Goal: Information Seeking & Learning: Learn about a topic

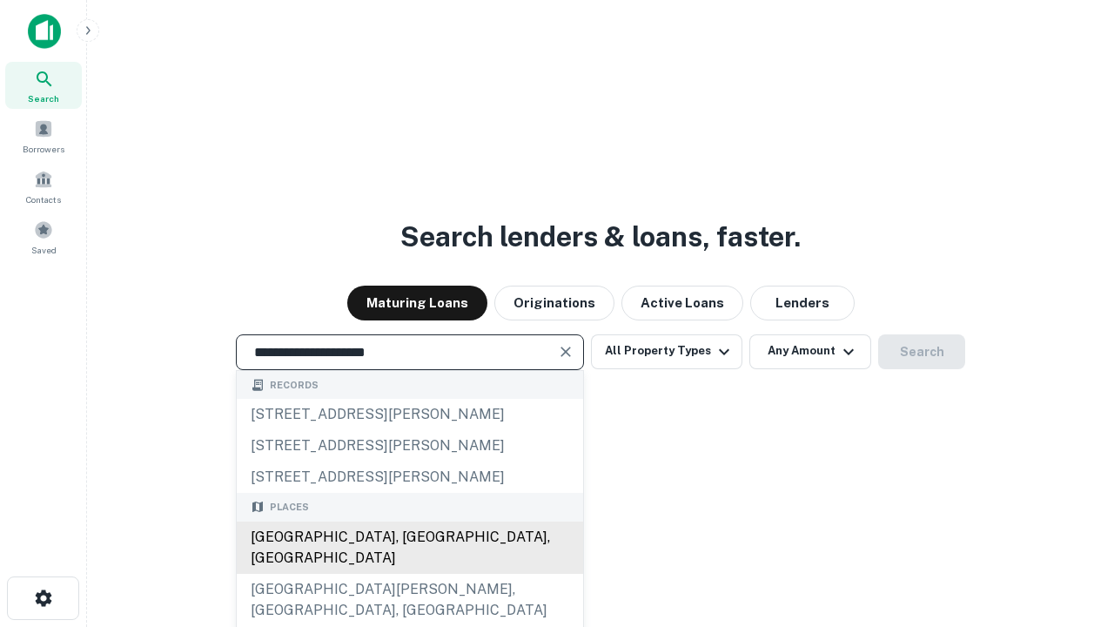
click at [409, 573] on div "[GEOGRAPHIC_DATA], [GEOGRAPHIC_DATA], [GEOGRAPHIC_DATA]" at bounding box center [410, 547] width 346 height 52
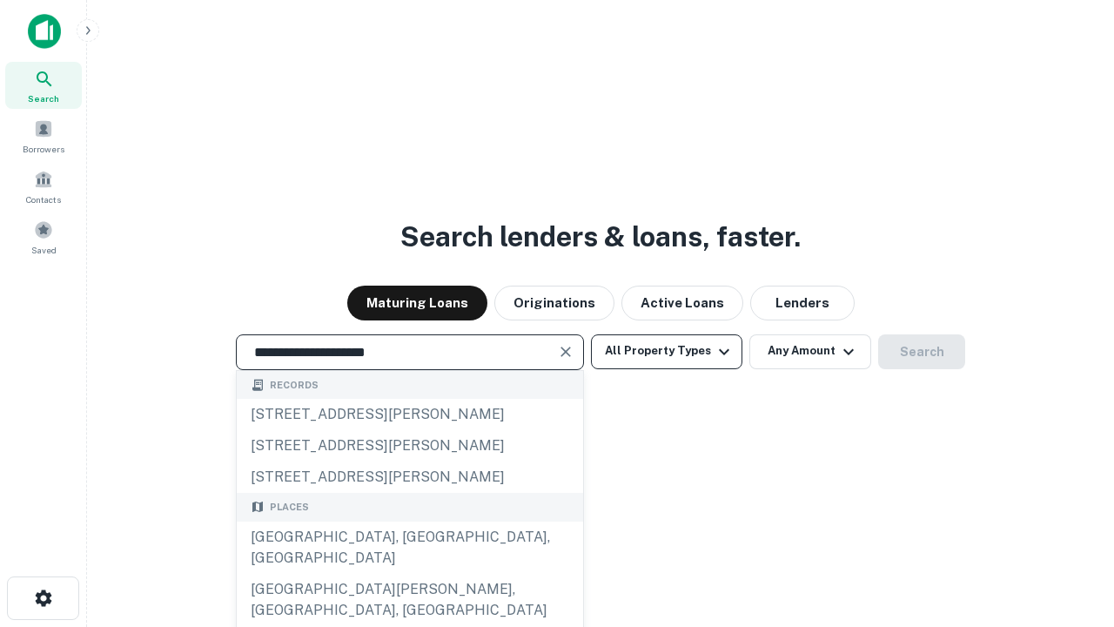
type input "**********"
click at [667, 351] on button "All Property Types" at bounding box center [666, 351] width 151 height 35
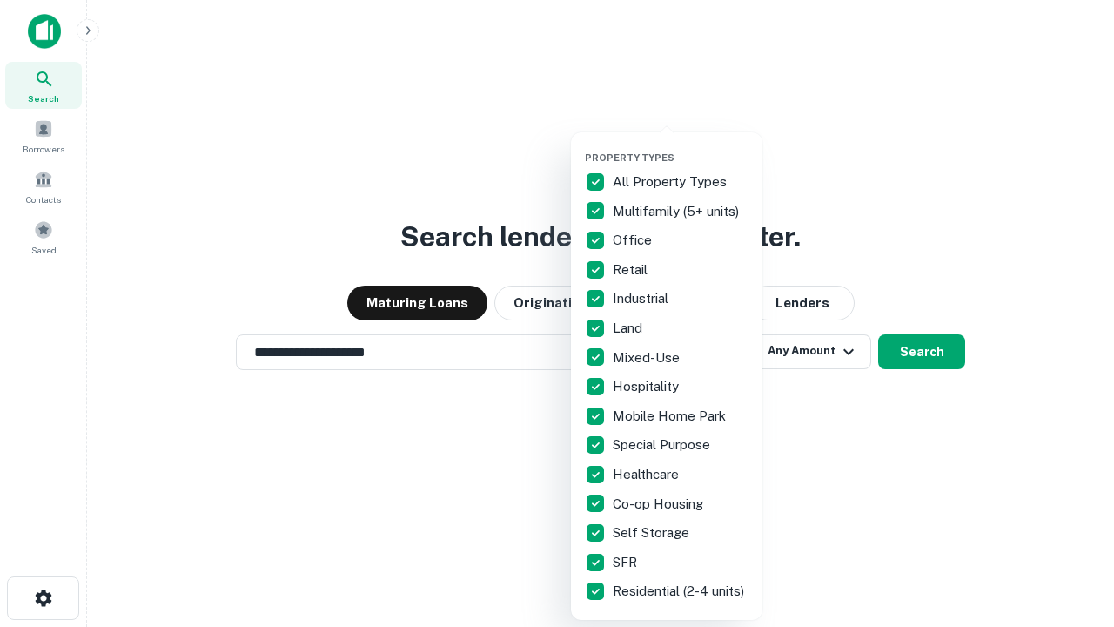
click at [681, 146] on button "button" at bounding box center [680, 146] width 191 height 1
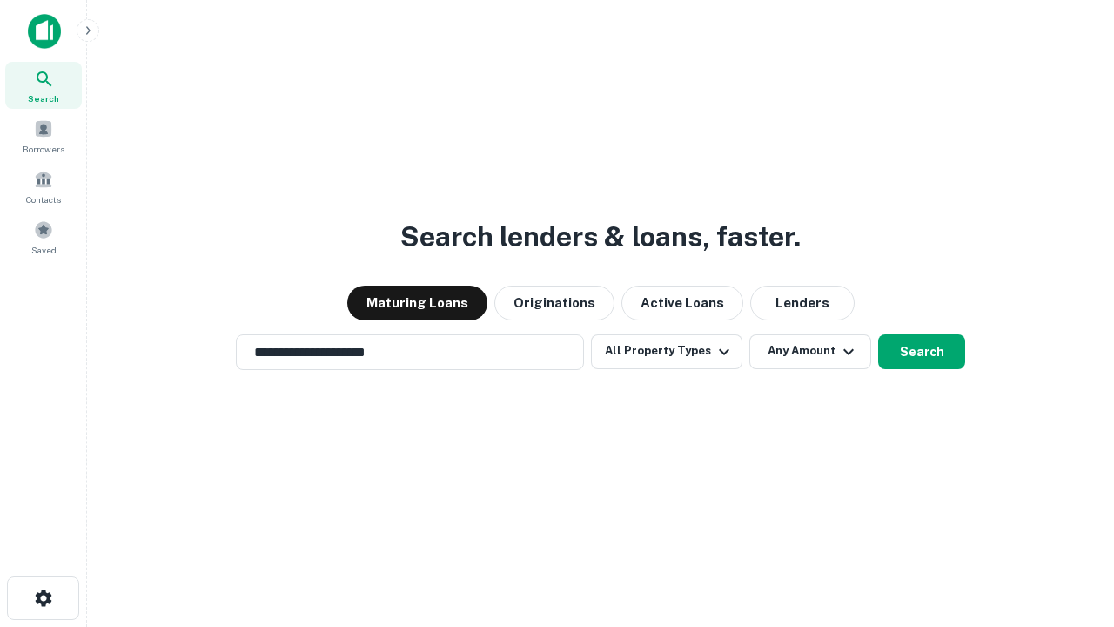
scroll to position [10, 210]
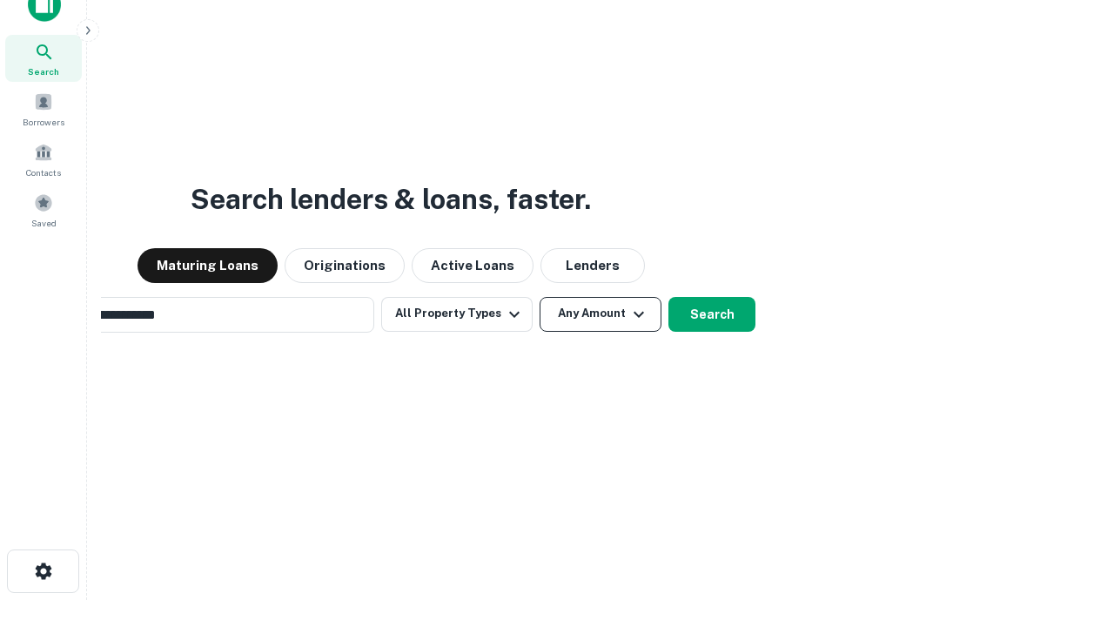
click at [540, 297] on button "Any Amount" at bounding box center [601, 314] width 122 height 35
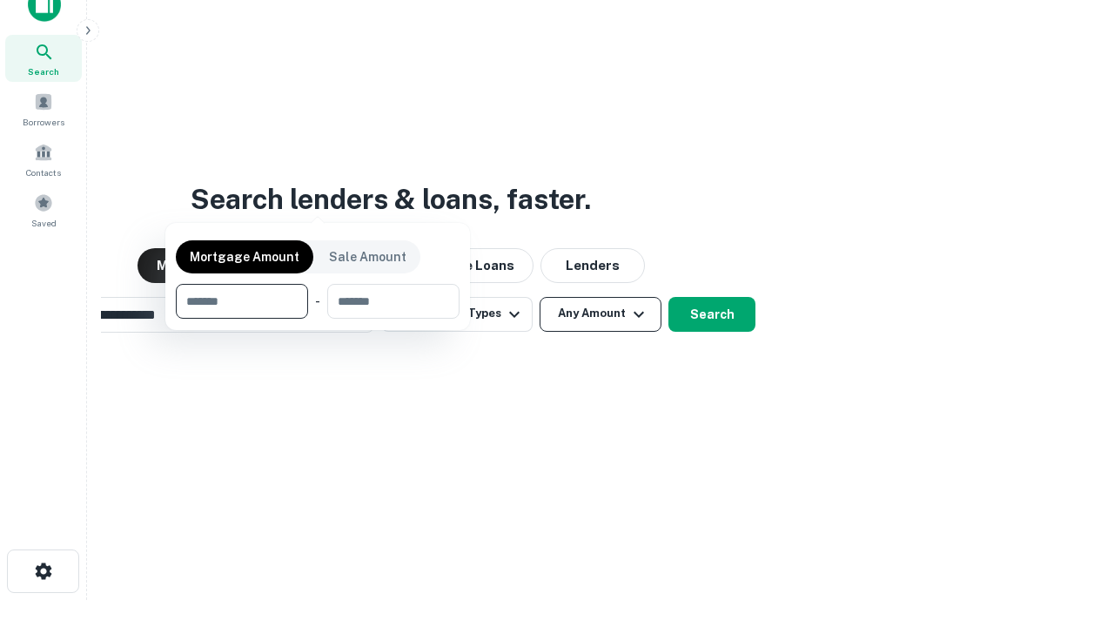
scroll to position [28, 0]
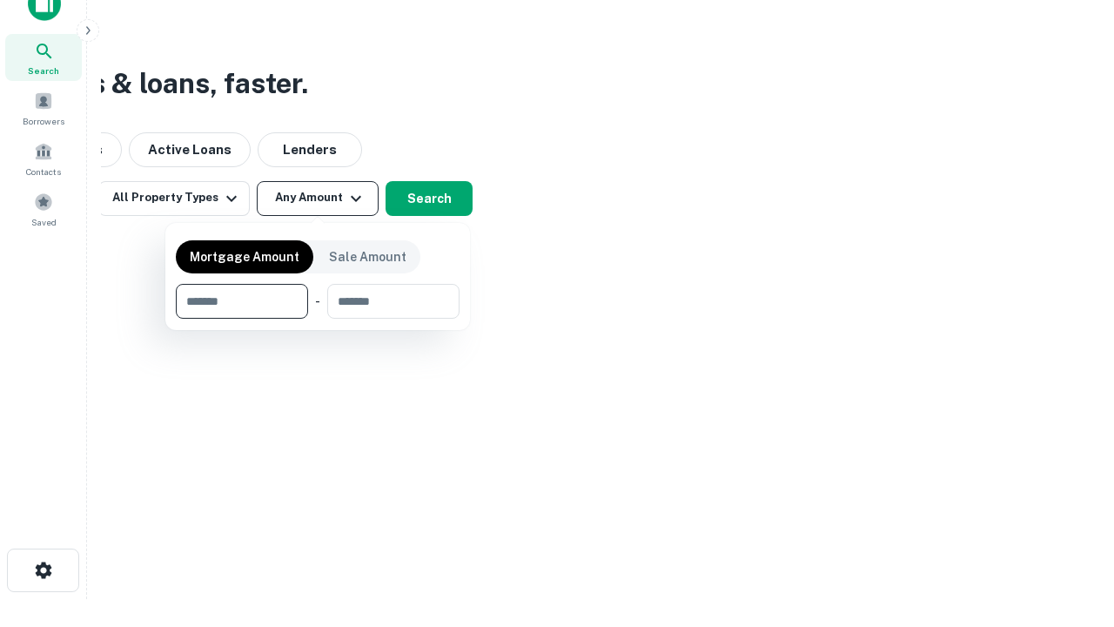
type input "*******"
click at [318, 319] on button "button" at bounding box center [318, 319] width 284 height 1
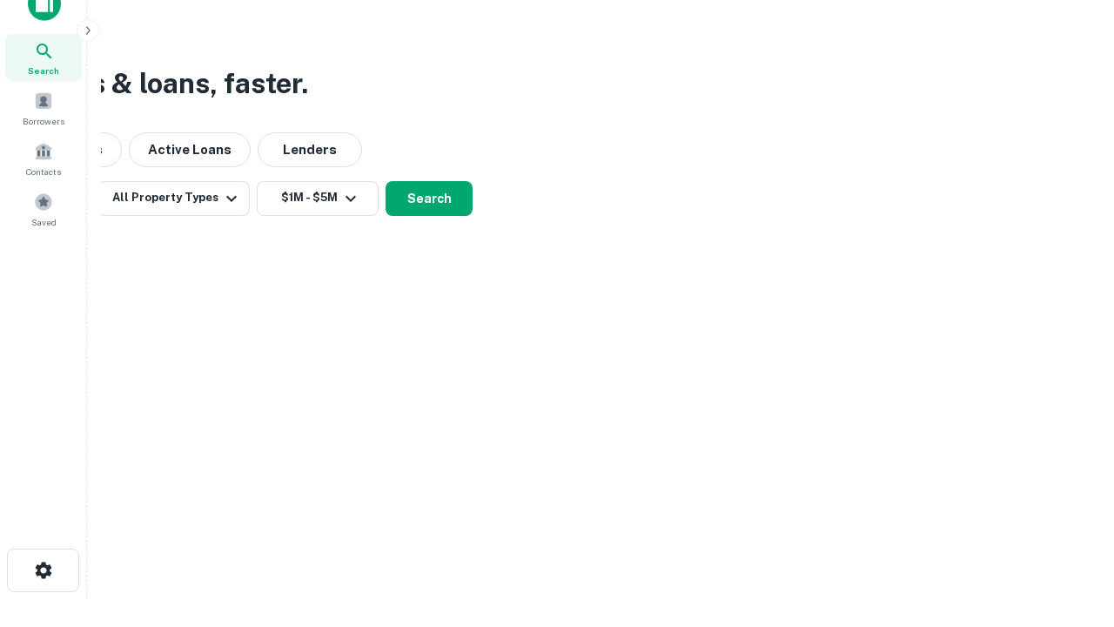
scroll to position [27, 0]
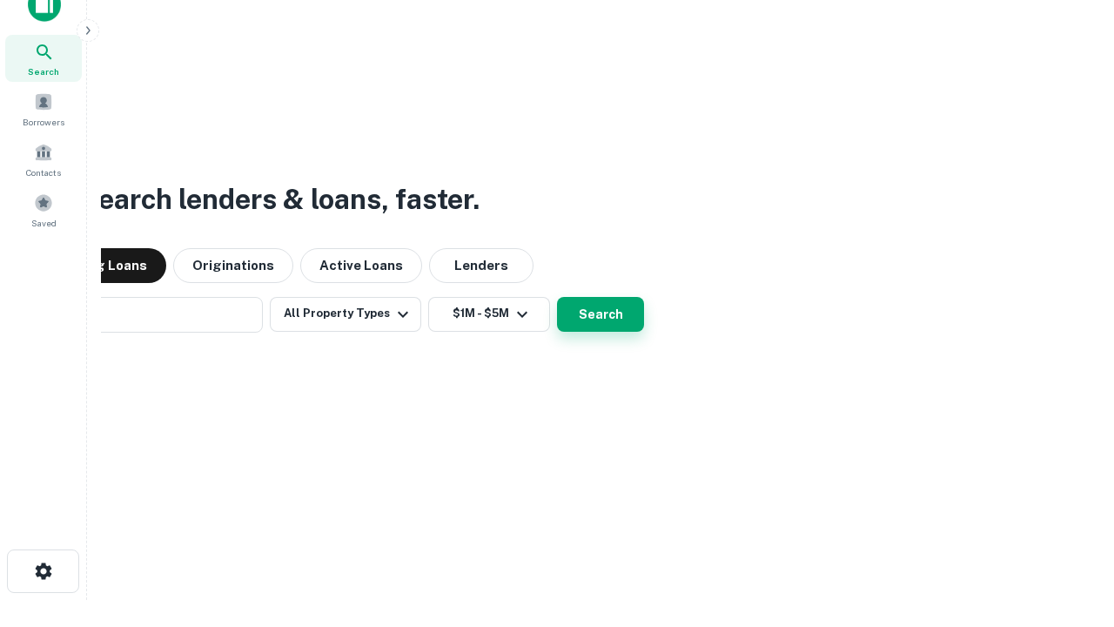
click at [557, 297] on button "Search" at bounding box center [600, 314] width 87 height 35
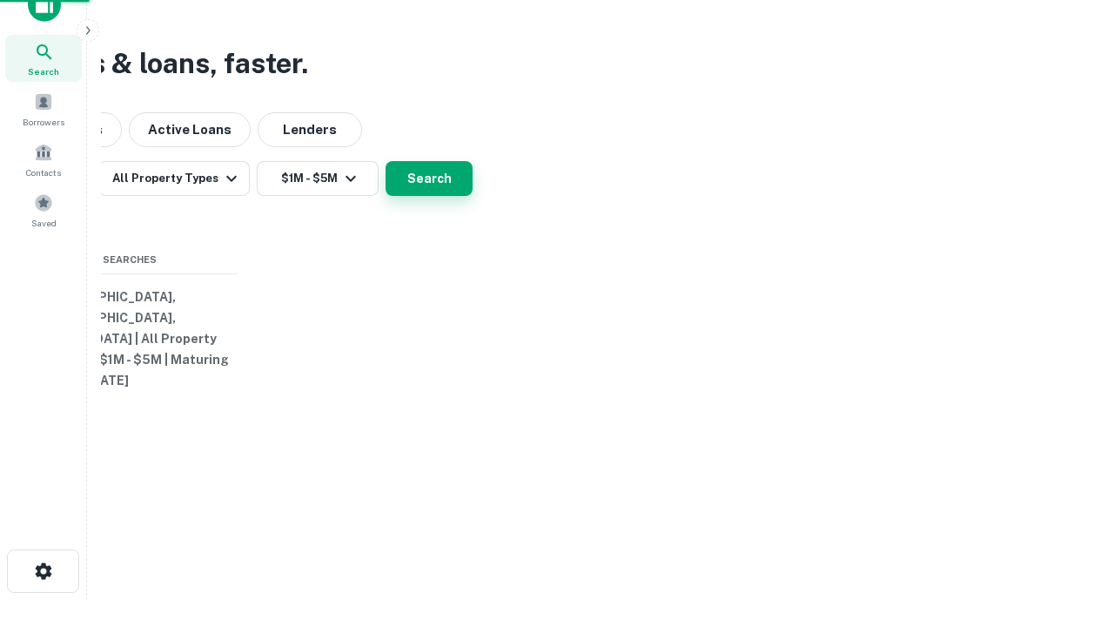
scroll to position [28, 0]
